Goal: Task Accomplishment & Management: Complete application form

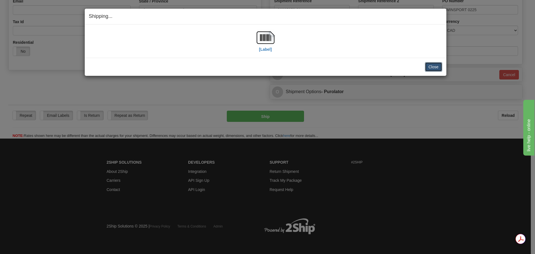
click at [435, 65] on button "Close" at bounding box center [433, 66] width 17 height 9
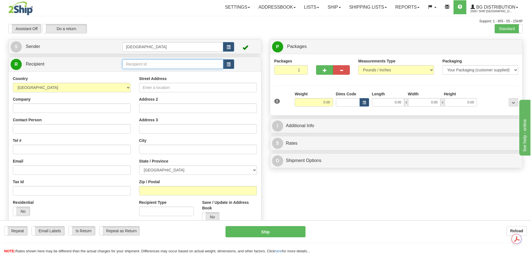
click at [153, 62] on input "text" at bounding box center [172, 63] width 101 height 9
click at [143, 71] on div "80021" at bounding box center [172, 73] width 96 height 6
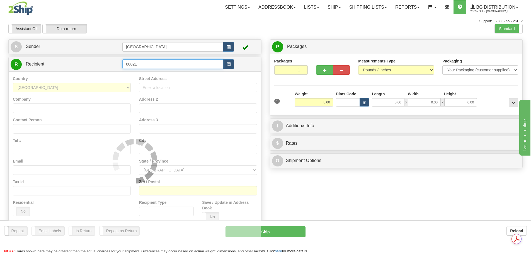
type input "80021"
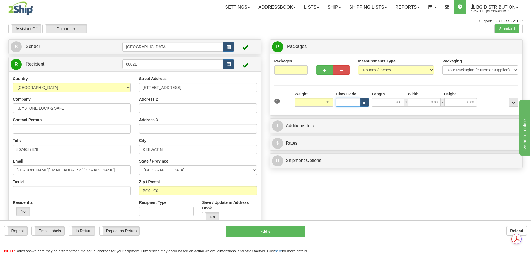
type input "11.00"
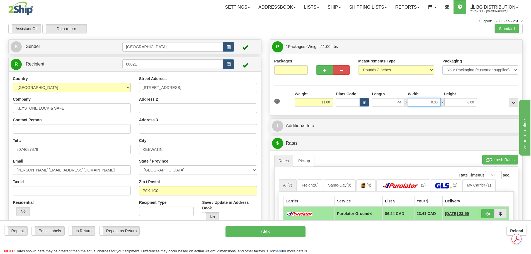
type input "44.00"
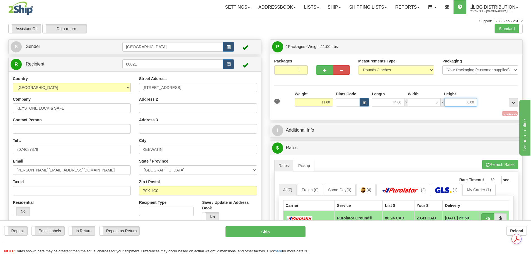
type input "8.00"
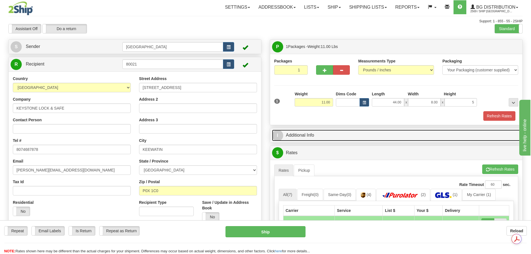
type input "5.00"
click at [369, 136] on link "I Additional Info" at bounding box center [396, 135] width 249 height 11
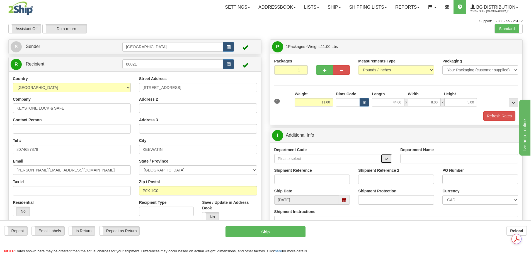
click at [384, 158] on button "button" at bounding box center [386, 158] width 11 height 9
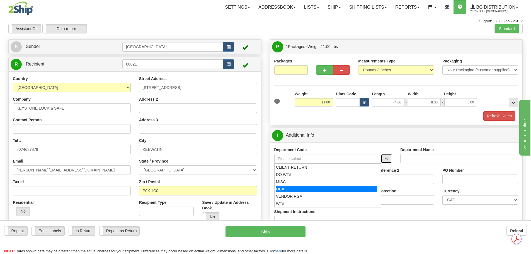
click at [338, 186] on div "OE#" at bounding box center [326, 189] width 101 height 6
type input "OE#"
type input "ORDERS"
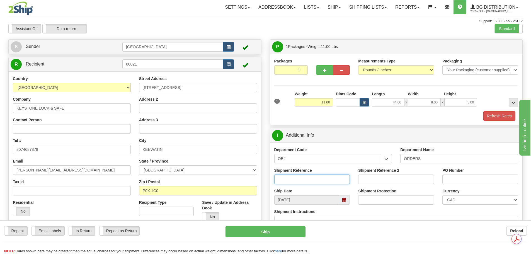
click at [311, 180] on input "Shipment Reference" at bounding box center [312, 178] width 76 height 9
type input "90039503-00"
type input "88"
click at [290, 21] on div "Support: 1 - 855 - 55 - 2SHIP" at bounding box center [265, 21] width 514 height 5
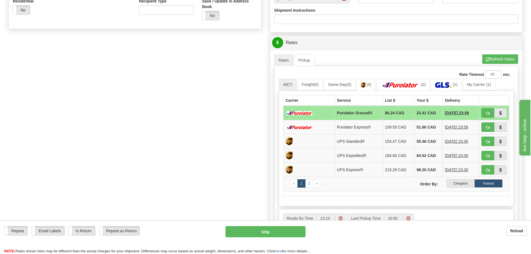
scroll to position [223, 0]
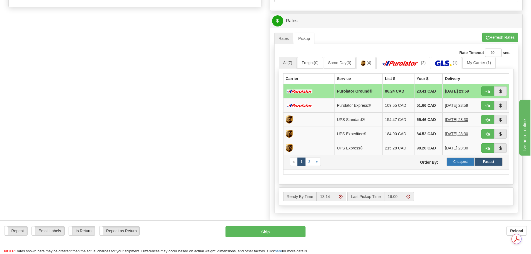
click at [456, 161] on label "Cheapest" at bounding box center [460, 161] width 28 height 8
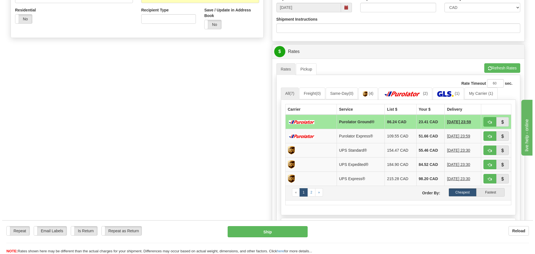
scroll to position [195, 0]
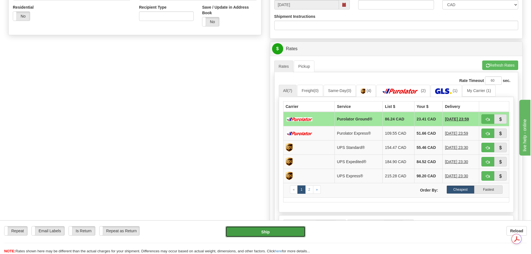
click at [274, 231] on button "Ship" at bounding box center [265, 231] width 80 height 11
type input "260"
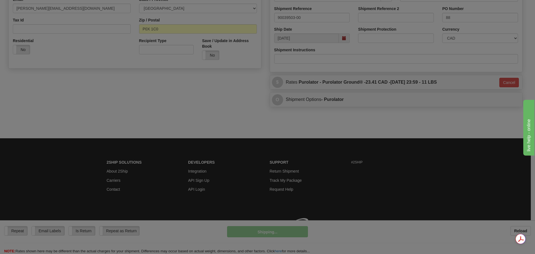
scroll to position [170, 0]
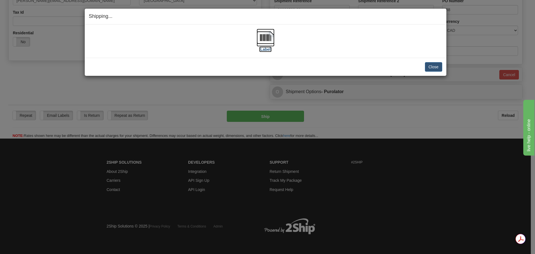
click at [267, 31] on img at bounding box center [266, 38] width 18 height 18
click at [439, 67] on button "Close" at bounding box center [433, 66] width 17 height 9
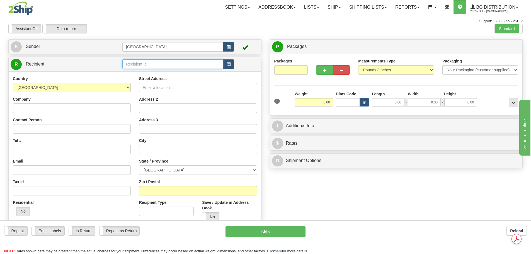
click at [159, 67] on input "text" at bounding box center [172, 63] width 101 height 9
click at [174, 76] on div "80105" at bounding box center [172, 73] width 96 height 6
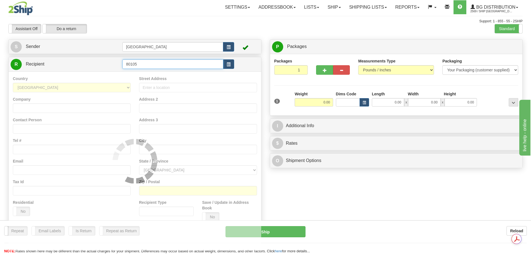
type input "80105"
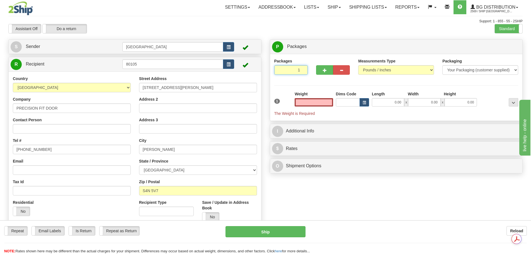
type input "2"
type input "0.00"
click at [301, 69] on input "2" at bounding box center [291, 69] width 34 height 9
type input "3"
click at [301, 69] on input "3" at bounding box center [291, 69] width 34 height 9
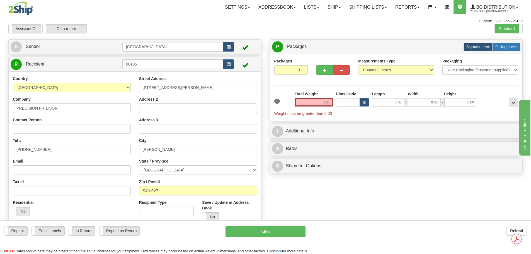
click at [518, 48] on label "Package Level Pack.." at bounding box center [506, 47] width 28 height 8
radio input "true"
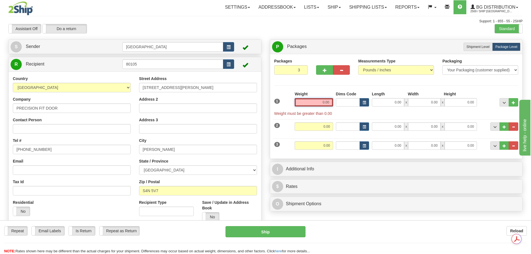
drag, startPoint x: 319, startPoint y: 103, endPoint x: 356, endPoint y: 101, distance: 36.8
click at [356, 101] on div "1 Weight 0.00 Dims Code 0.00" at bounding box center [396, 103] width 247 height 25
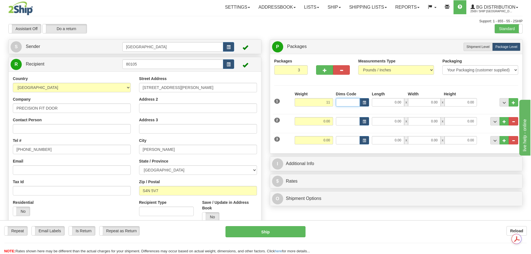
type input "11.00"
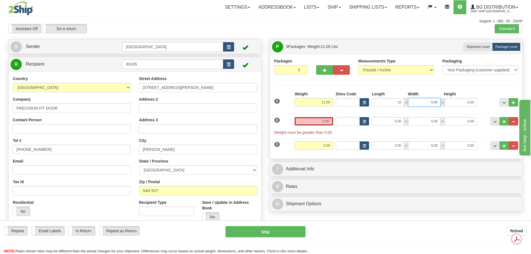
type input "10.00"
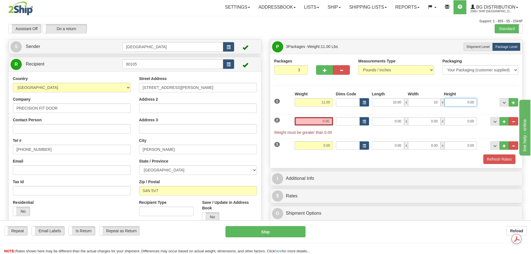
type input "10.00"
drag, startPoint x: 334, startPoint y: 118, endPoint x: 351, endPoint y: 120, distance: 16.8
click at [351, 120] on div "2 Weight 0.00 Dims Code Length Width Height" at bounding box center [396, 123] width 247 height 24
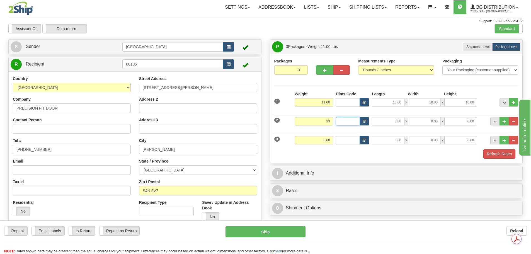
type input "33.00"
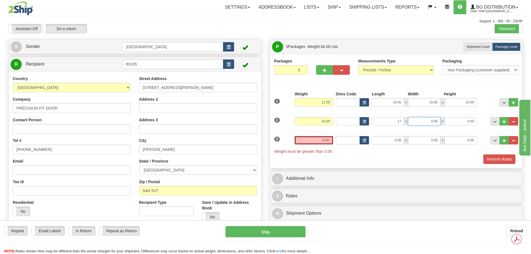
type input "17.00"
type input "15.00"
type input "10.00"
drag, startPoint x: 316, startPoint y: 143, endPoint x: 342, endPoint y: 140, distance: 26.4
click at [342, 140] on div "3 Weight 0.00 Dims Code Length Width Height" at bounding box center [396, 142] width 247 height 24
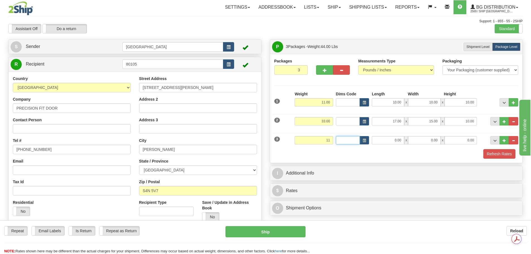
type input "11.00"
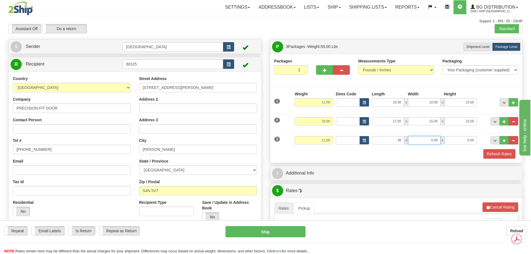
type input "38.00"
type input "7.00"
type input "4.00"
click at [497, 154] on button "Refresh Rates" at bounding box center [499, 153] width 32 height 9
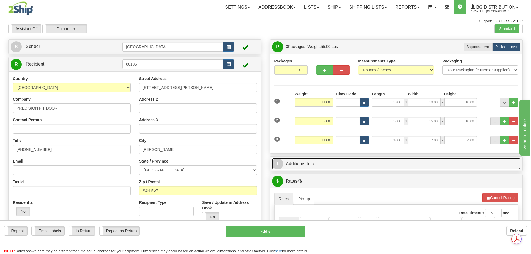
click at [308, 163] on link "I Additional Info" at bounding box center [396, 163] width 249 height 11
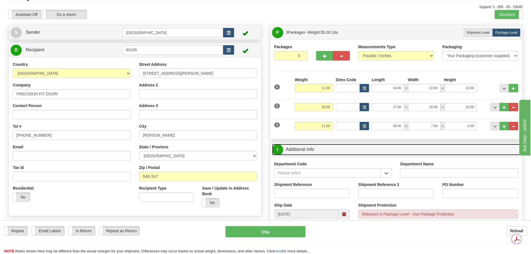
scroll to position [28, 0]
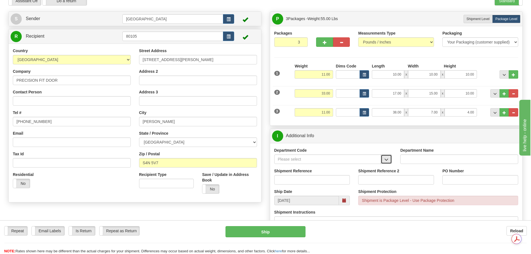
click at [390, 161] on button "button" at bounding box center [386, 158] width 11 height 9
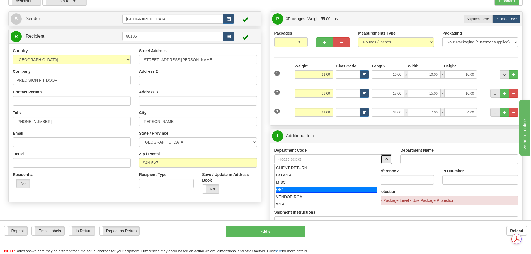
click at [339, 186] on div "OE#" at bounding box center [326, 189] width 101 height 6
type input "OE#"
type input "ORDERS"
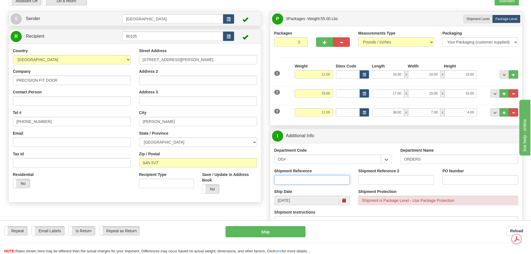
click at [301, 180] on input "Shipment Reference" at bounding box center [312, 179] width 76 height 9
type input "90039488-01; 90039488-02;90039488-03"
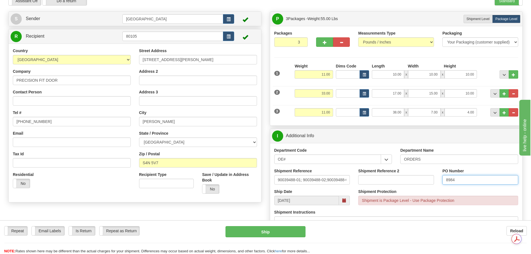
type input "8984"
click at [265, 25] on div "Create a label for the return Create Pickup Without Label S Sender Winnipeg" at bounding box center [134, 108] width 261 height 194
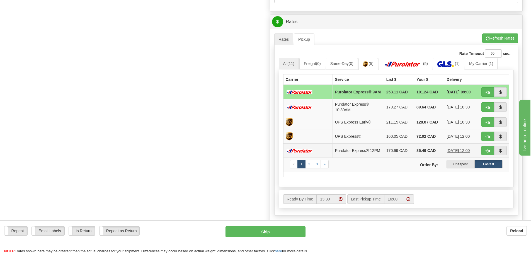
scroll to position [251, 0]
click at [451, 166] on label "Cheapest" at bounding box center [460, 164] width 28 height 8
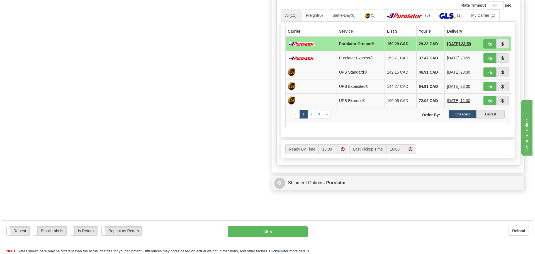
scroll to position [306, 0]
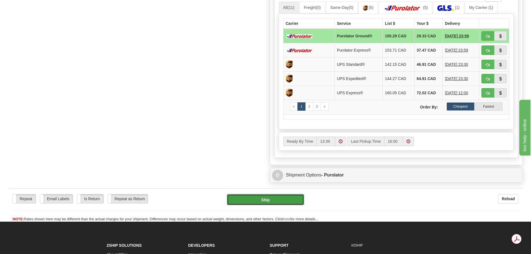
click at [283, 200] on button "Ship" at bounding box center [265, 199] width 77 height 11
type input "260"
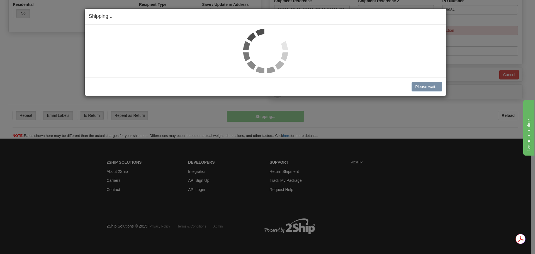
scroll to position [198, 0]
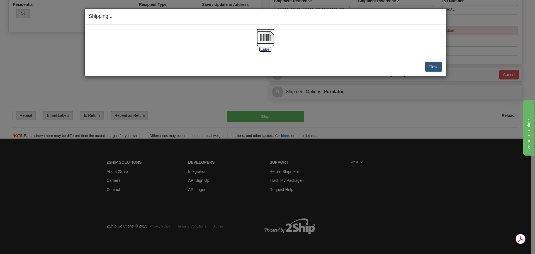
click at [274, 39] on img at bounding box center [266, 38] width 18 height 18
